Goal: Task Accomplishment & Management: Use online tool/utility

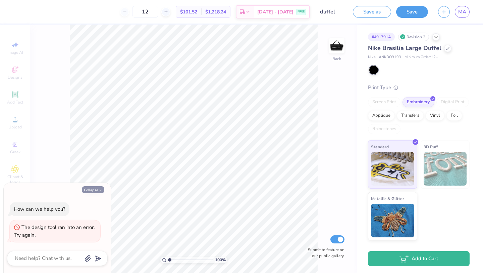
click at [91, 191] on button "Collapse" at bounding box center [93, 189] width 22 height 7
type textarea "x"
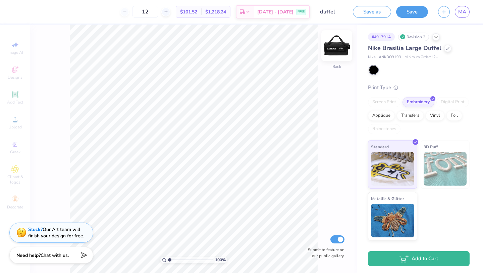
click at [341, 45] on img at bounding box center [337, 45] width 27 height 27
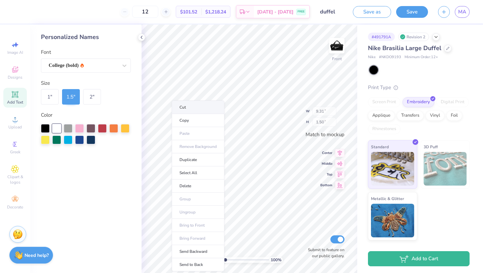
click at [206, 108] on li "Cut" at bounding box center [198, 106] width 53 height 13
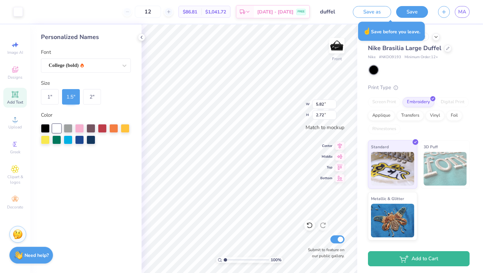
click at [416, 11] on button "Save" at bounding box center [412, 12] width 32 height 12
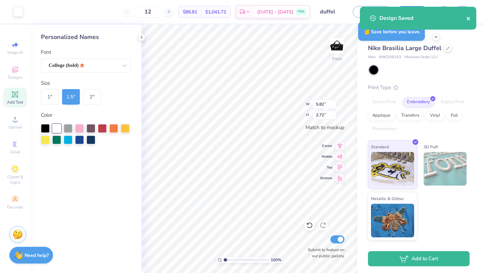
click at [468, 16] on icon "close" at bounding box center [469, 18] width 5 height 5
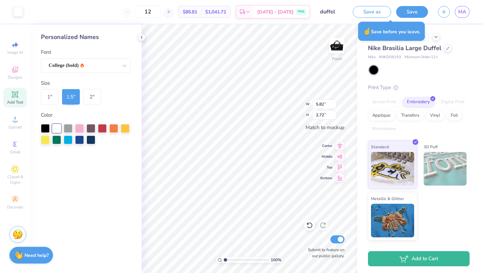
click at [417, 13] on div "Design Saved" at bounding box center [418, 20] width 119 height 31
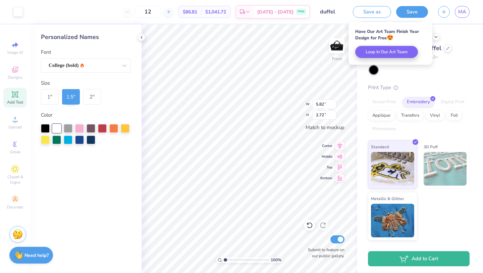
click at [417, 13] on button "Save" at bounding box center [412, 12] width 32 height 12
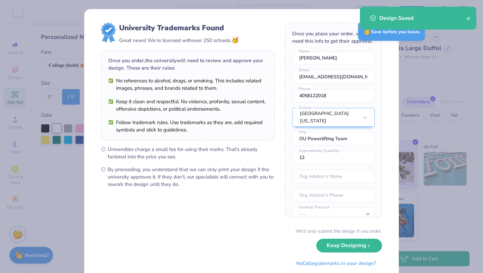
click at [349, 247] on button "Keep Designing" at bounding box center [350, 245] width 66 height 14
click at [363, 246] on button "Keep Designing" at bounding box center [350, 244] width 66 height 14
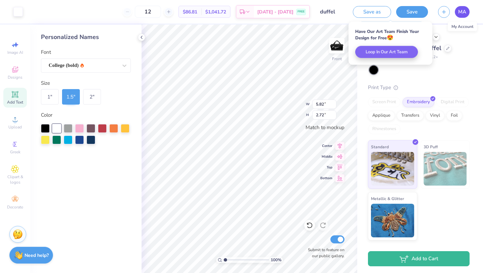
click at [464, 11] on span "MA" at bounding box center [463, 12] width 8 height 8
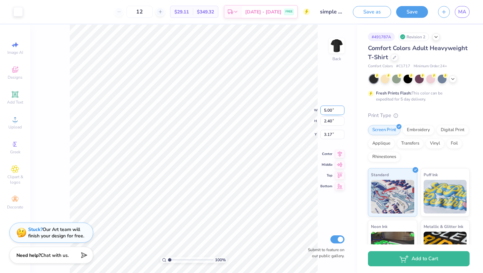
click at [308, 108] on div "100 % Back W 5.00 5.00 " H 2.40 2.40 " Y 3.17 3.17 " Center Middle Top Bottom S…" at bounding box center [193, 149] width 327 height 248
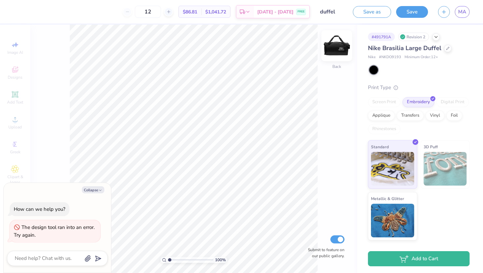
click at [337, 40] on img at bounding box center [337, 45] width 27 height 27
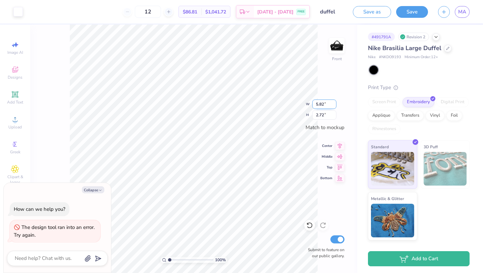
click at [278, 102] on div "100 % Front W 5.82 5.82 " H 2.72 2.72 " Match to mockup Center Middle Top Botto…" at bounding box center [193, 149] width 327 height 248
click at [302, 104] on div "100 % Front W 5.82 5.82 " H 2.72 2.72 " Match to mockup Center Middle Top Botto…" at bounding box center [193, 149] width 327 height 248
type textarea "x"
click at [321, 105] on input "5.82" at bounding box center [325, 103] width 24 height 9
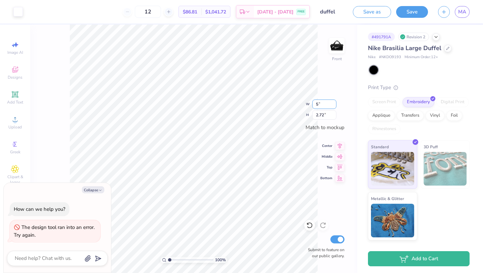
type input "5"
type textarea "x"
click at [320, 102] on input "5.82" at bounding box center [325, 103] width 24 height 9
click at [323, 103] on input "5.82" at bounding box center [325, 103] width 24 height 9
click at [324, 103] on input "5.82" at bounding box center [325, 103] width 24 height 9
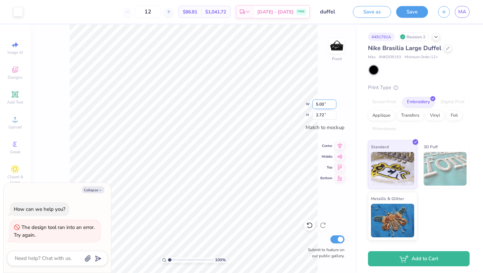
type input "5.00"
type textarea "x"
click at [326, 104] on input "5.82" at bounding box center [325, 103] width 24 height 9
click at [334, 104] on input "5.81" at bounding box center [325, 103] width 24 height 9
click at [334, 104] on input "5.8" at bounding box center [325, 103] width 24 height 9
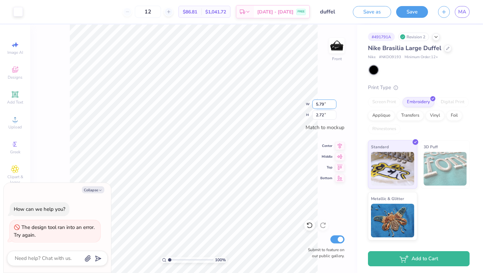
click at [334, 104] on input "5.79" at bounding box center [325, 103] width 24 height 9
click at [334, 104] on input "5.78" at bounding box center [325, 103] width 24 height 9
click at [334, 104] on input "5.68" at bounding box center [325, 103] width 24 height 9
click at [334, 104] on input "5.45" at bounding box center [325, 103] width 24 height 9
click at [334, 104] on input "5.35" at bounding box center [325, 103] width 24 height 9
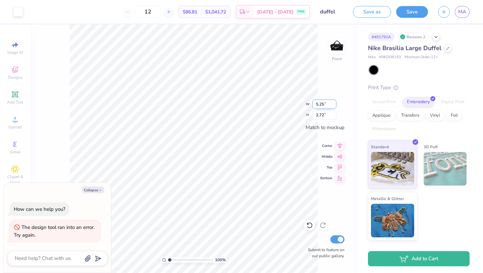
click at [334, 104] on input "5.25" at bounding box center [325, 103] width 24 height 9
click at [334, 104] on input "5.16" at bounding box center [325, 103] width 24 height 9
click at [334, 104] on input "5.12" at bounding box center [325, 103] width 24 height 9
click at [334, 104] on input "5.11" at bounding box center [325, 103] width 24 height 9
click at [334, 104] on input "5.1" at bounding box center [325, 103] width 24 height 9
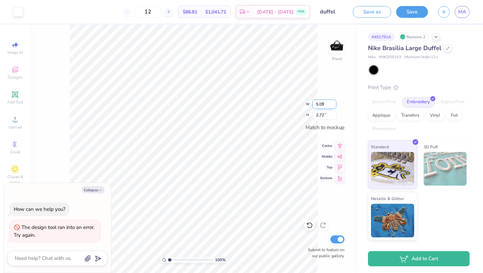
click at [334, 104] on input "5.09" at bounding box center [325, 103] width 24 height 9
click at [334, 104] on input "5.08" at bounding box center [325, 103] width 24 height 9
click at [334, 104] on input "5.07" at bounding box center [325, 103] width 24 height 9
click at [334, 104] on input "5.06" at bounding box center [325, 103] width 24 height 9
click at [334, 104] on input "5.05" at bounding box center [325, 103] width 24 height 9
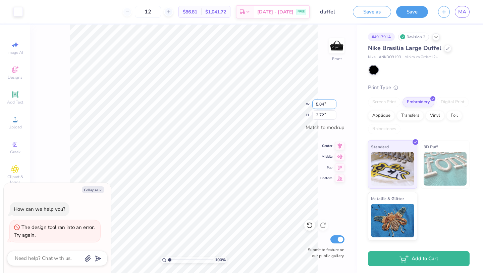
click at [334, 104] on input "5.04" at bounding box center [325, 103] width 24 height 9
click at [334, 104] on input "5.03" at bounding box center [325, 103] width 24 height 9
click at [334, 104] on input "5.02" at bounding box center [325, 103] width 24 height 9
click at [334, 104] on input "5.01" at bounding box center [325, 103] width 24 height 9
type input "5"
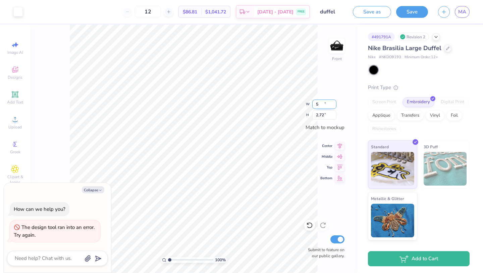
click at [334, 104] on input "5" at bounding box center [325, 103] width 24 height 9
type textarea "x"
type input "5.00"
type input "2.34"
click at [341, 122] on div "100 % Front W 5.00 5.00 " H 2.34 2.34 " Match to mockup Center Middle Top Botto…" at bounding box center [193, 149] width 327 height 248
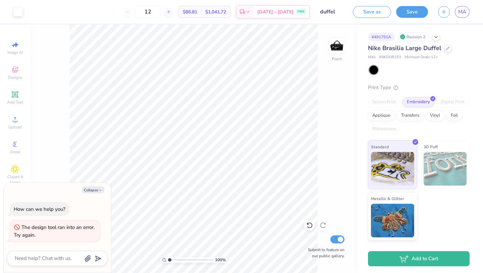
click at [414, 10] on button "Save" at bounding box center [412, 12] width 32 height 12
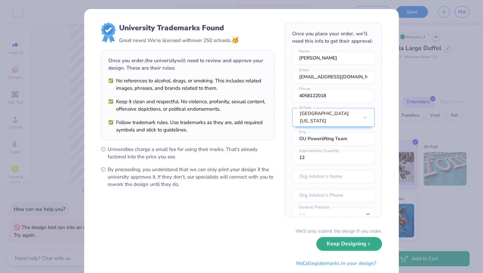
click at [344, 242] on button "Keep Designing" at bounding box center [350, 244] width 66 height 14
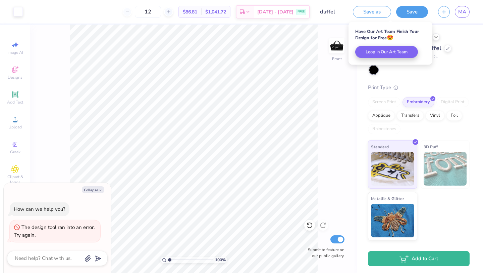
type textarea "x"
click at [463, 15] on span "MA" at bounding box center [463, 12] width 8 height 8
